Goal: Transaction & Acquisition: Purchase product/service

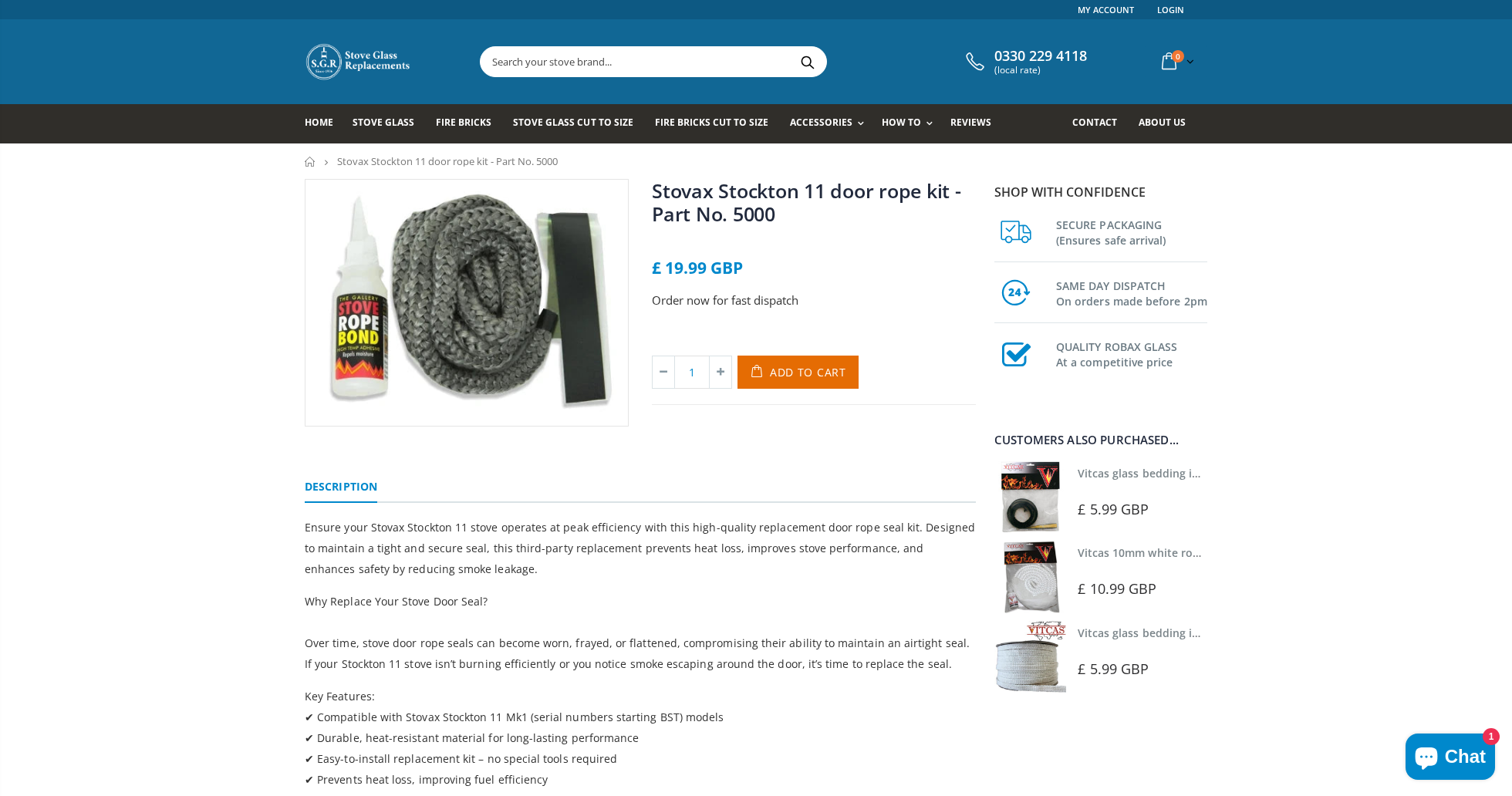
drag, startPoint x: 338, startPoint y: 159, endPoint x: 491, endPoint y: 163, distance: 153.1
click at [491, 163] on span "Stovax Stockton 11 door rope kit - Part No. 5000" at bounding box center [447, 161] width 220 height 14
copy li "Stovax Stockton 11 door rope kit"
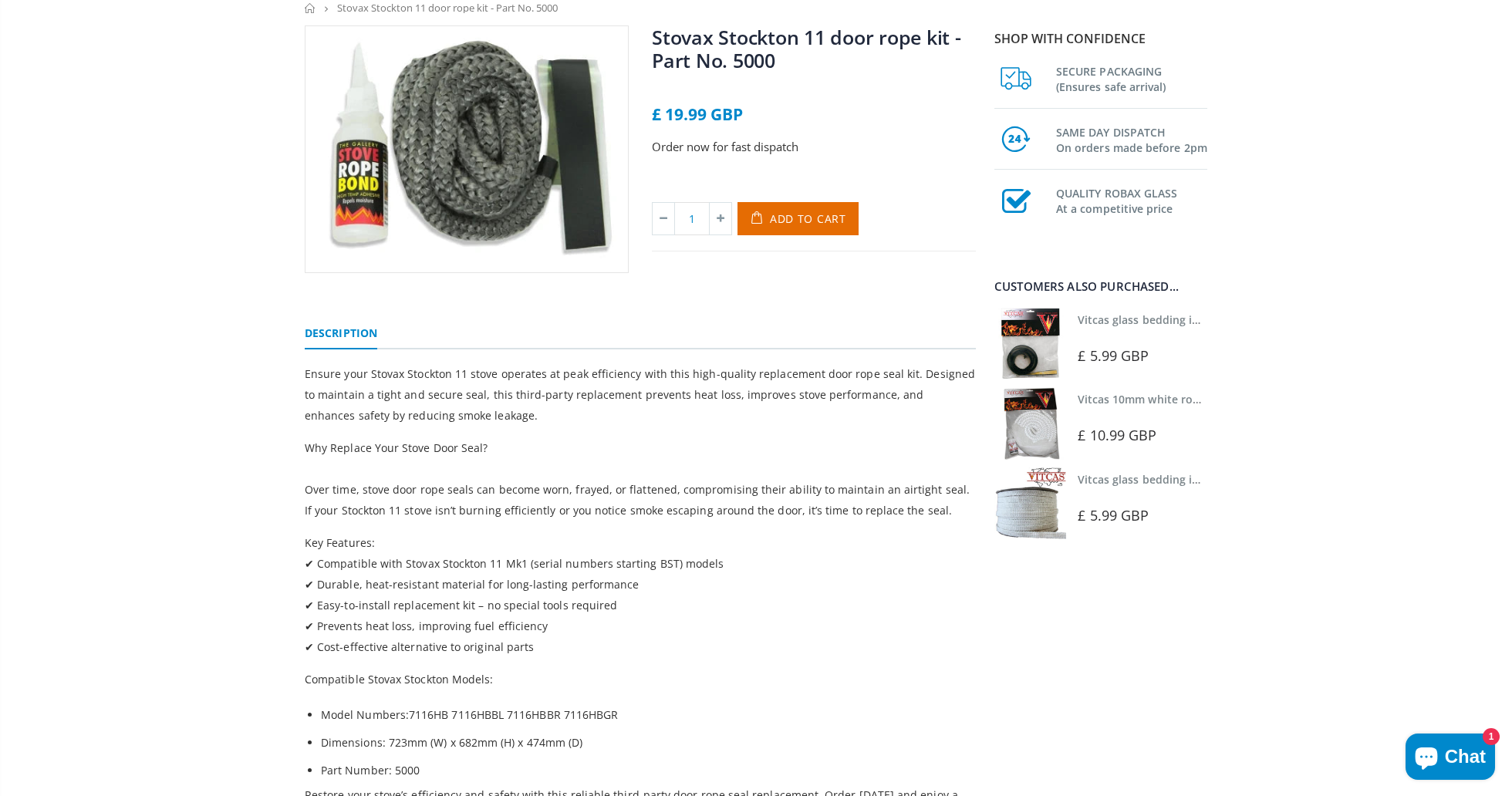
scroll to position [67, 0]
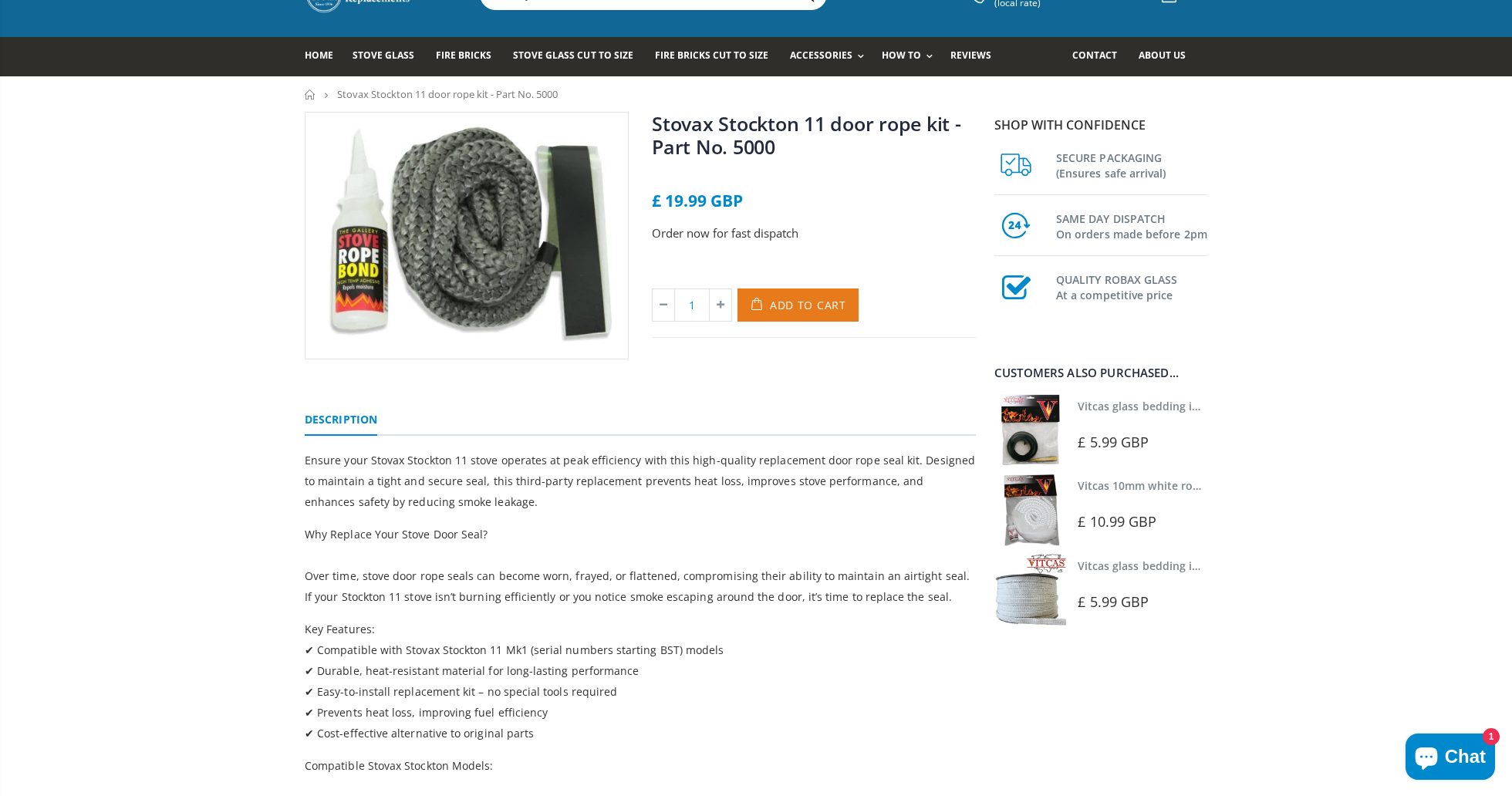
click at [807, 305] on span "Add to Cart" at bounding box center [807, 304] width 76 height 15
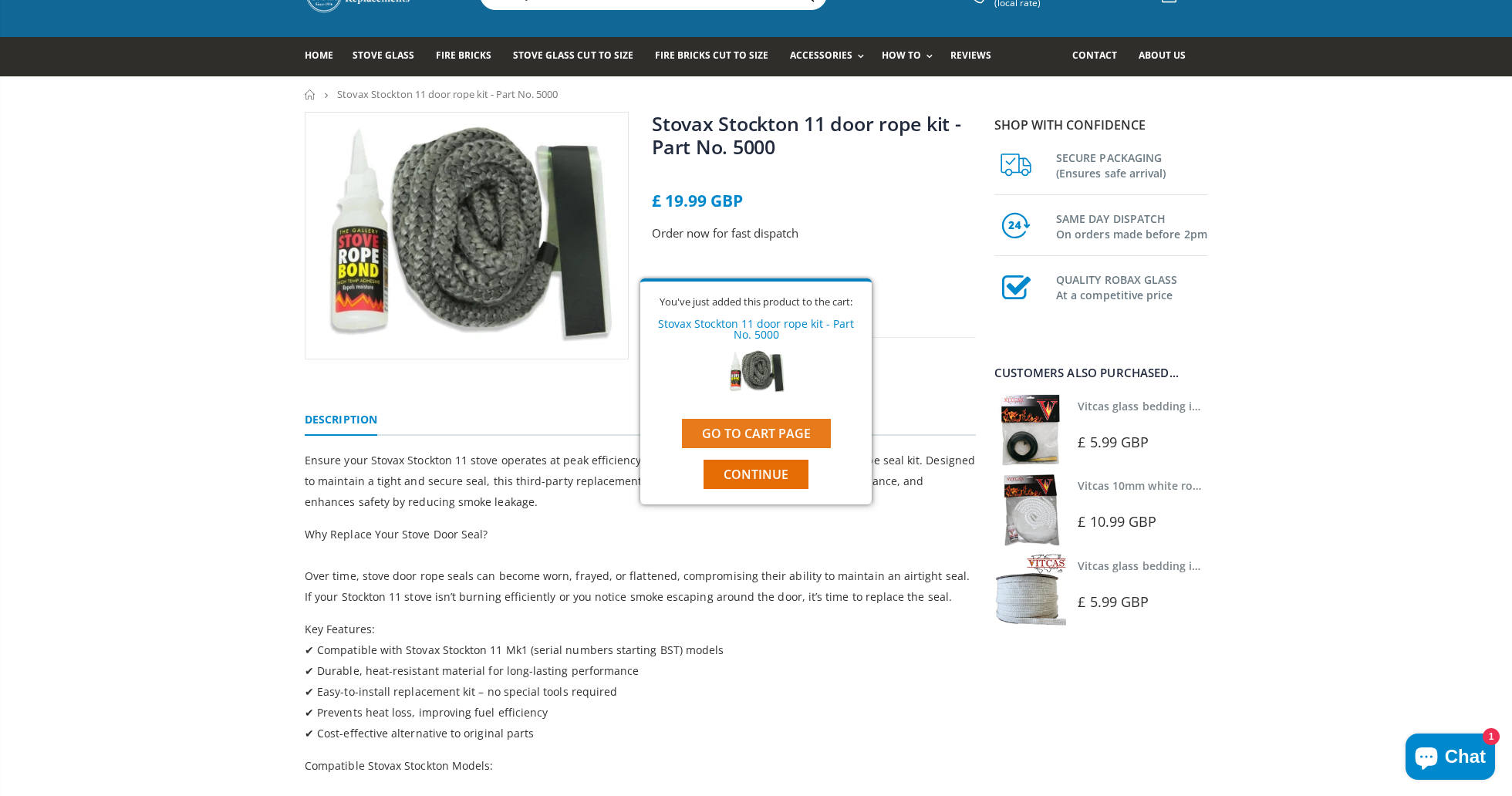
click at [768, 429] on link "Go to cart page" at bounding box center [757, 434] width 149 height 29
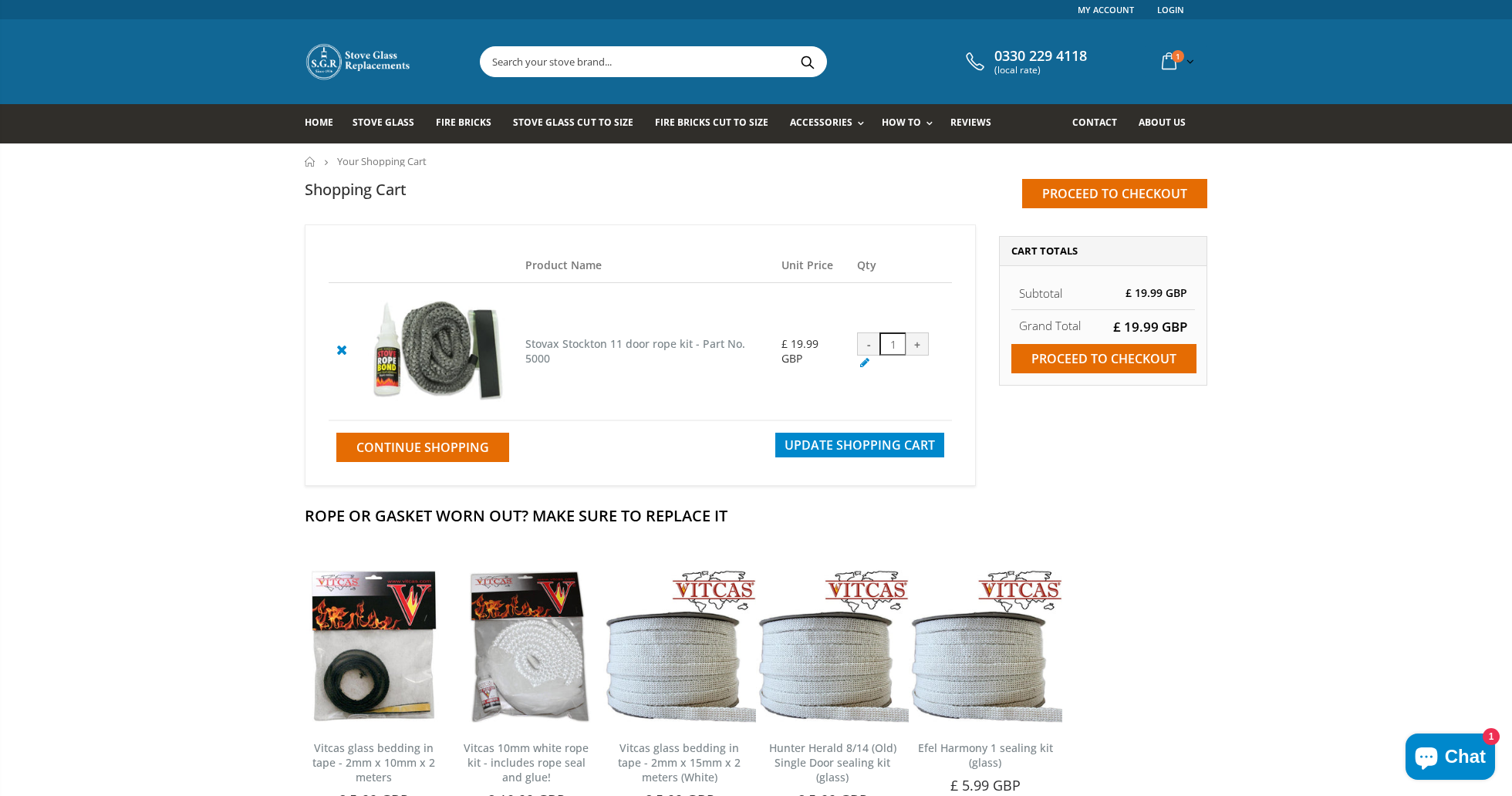
scroll to position [4, 0]
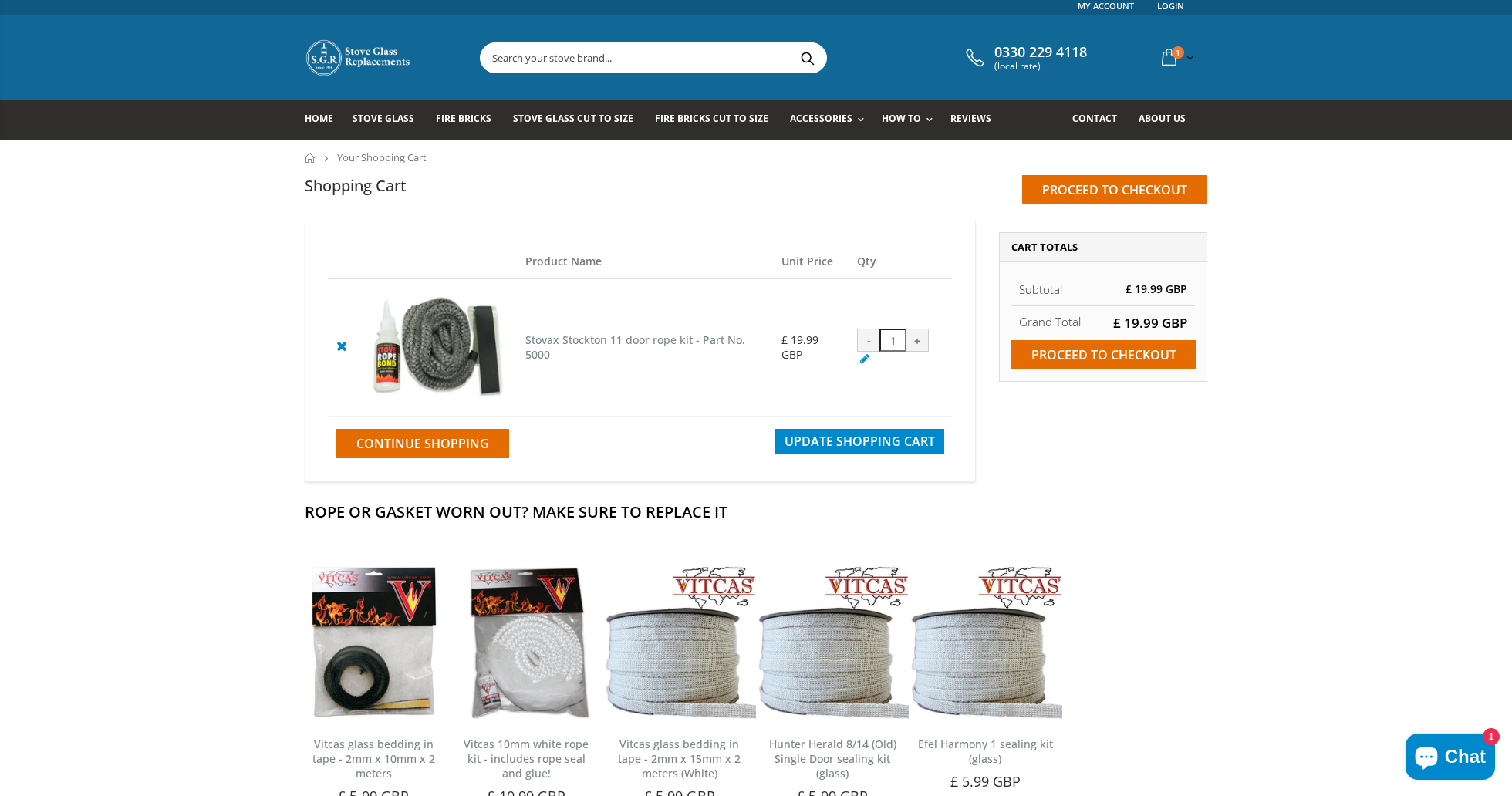
click at [518, 51] on input "text" at bounding box center [740, 57] width 519 height 29
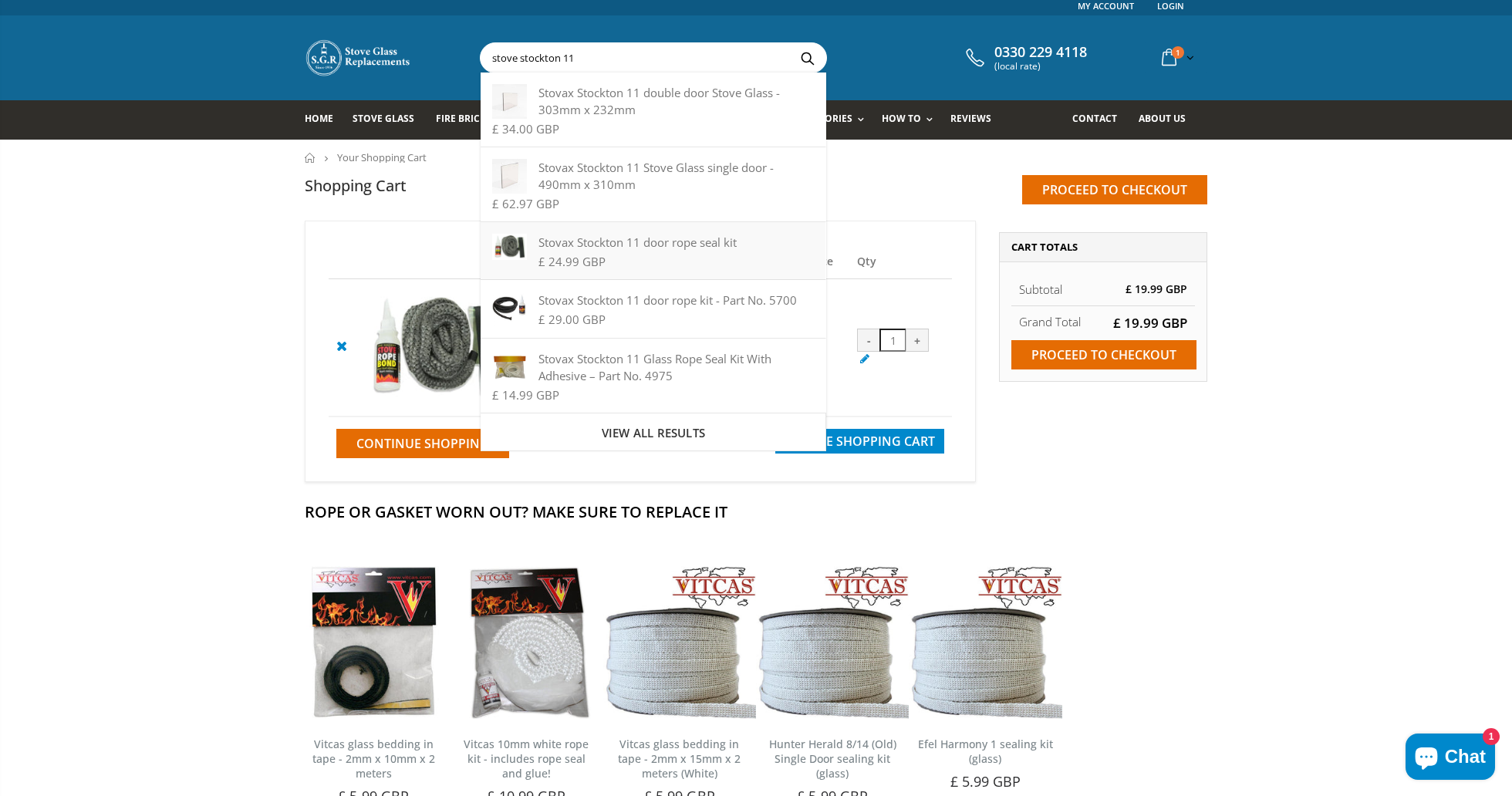
scroll to position [61, 0]
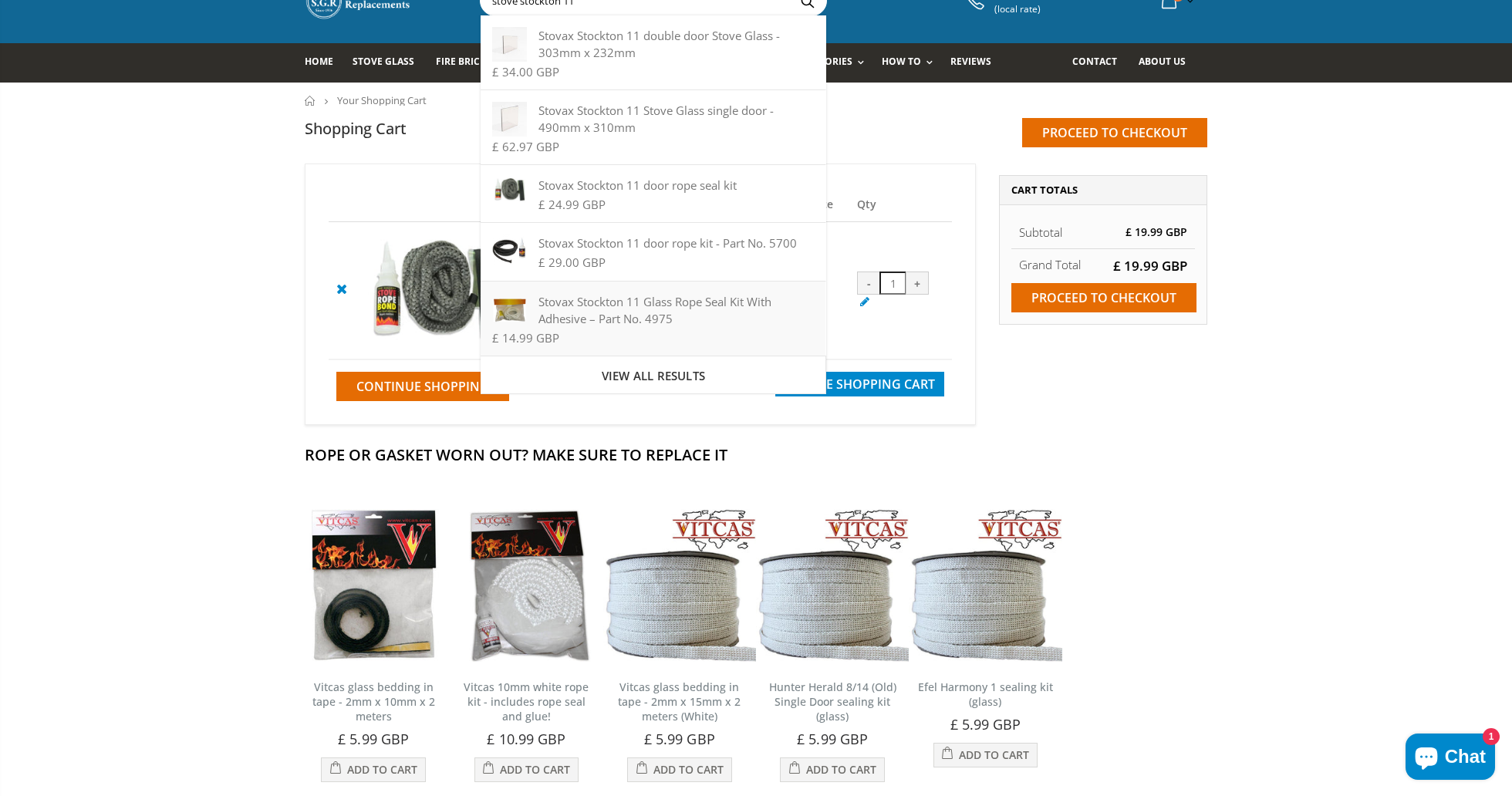
type input "stove stockton 11"
click at [662, 303] on div "Stovax Stockton 11 Glass Rope Seal Kit With Adhesive – Part No. 4975" at bounding box center [652, 310] width 321 height 34
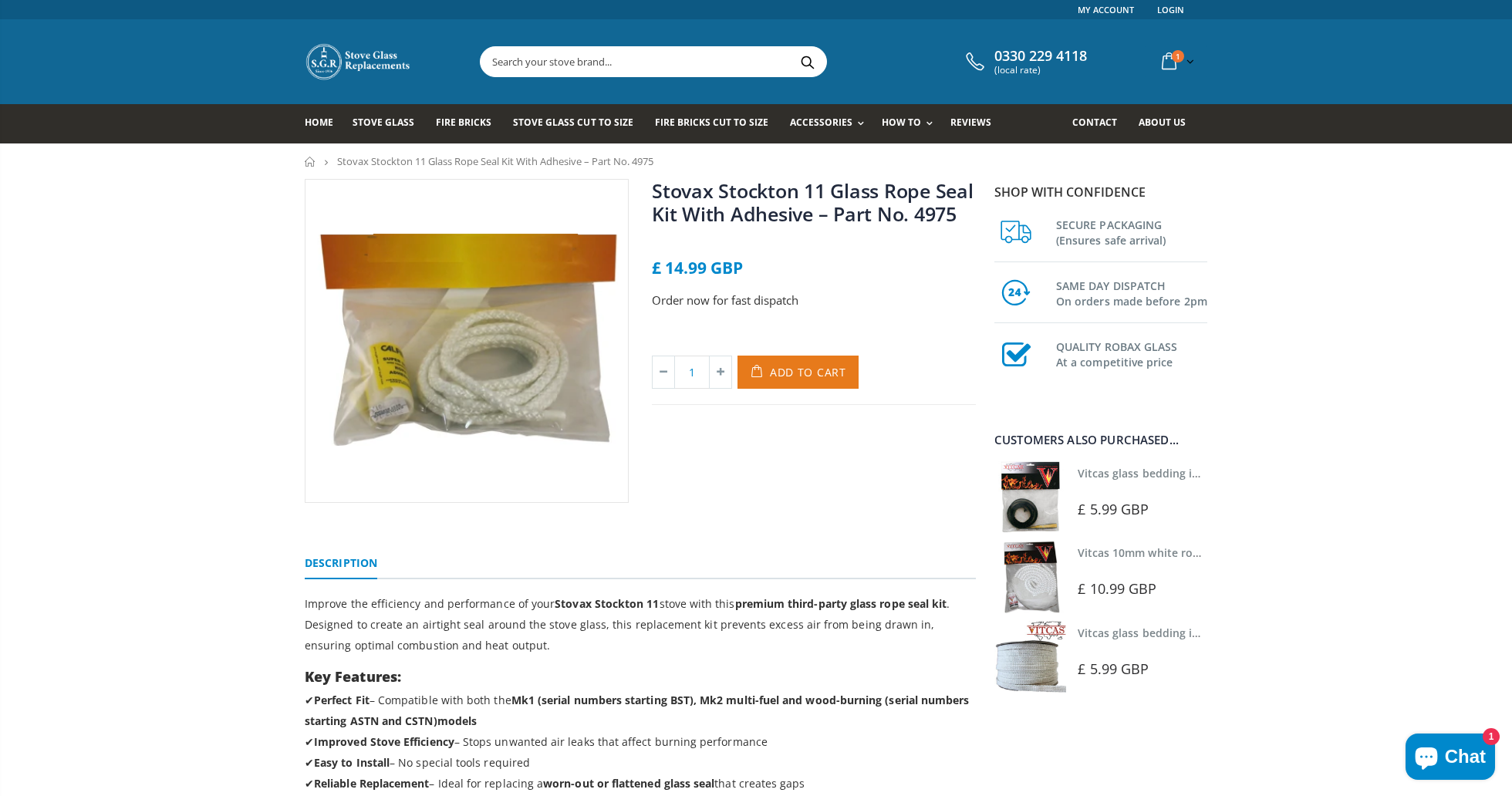
click at [780, 370] on span "Add to Cart" at bounding box center [807, 372] width 76 height 15
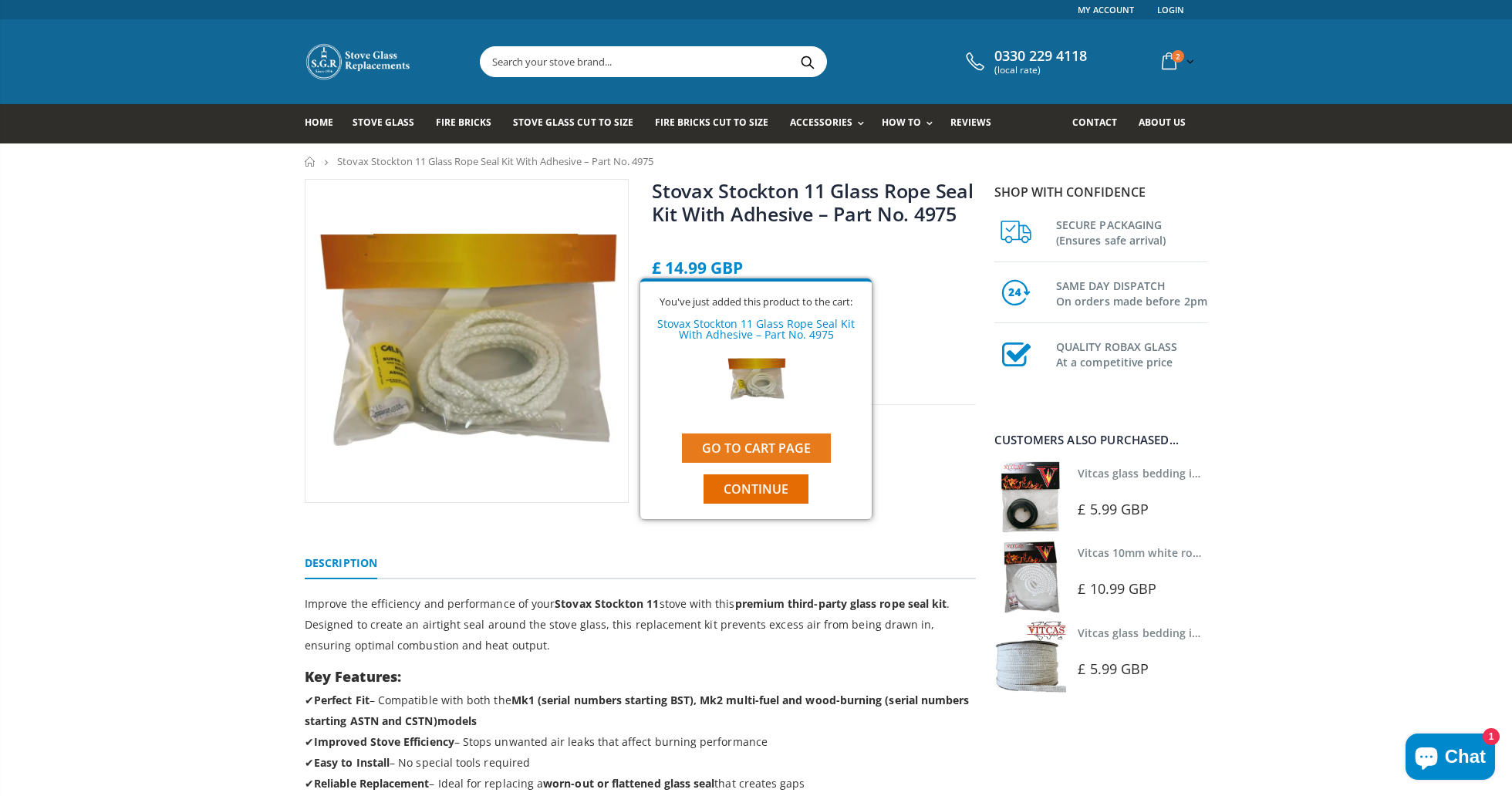
click at [727, 448] on link "Go to cart page" at bounding box center [757, 448] width 149 height 29
